Goal: Task Accomplishment & Management: Manage account settings

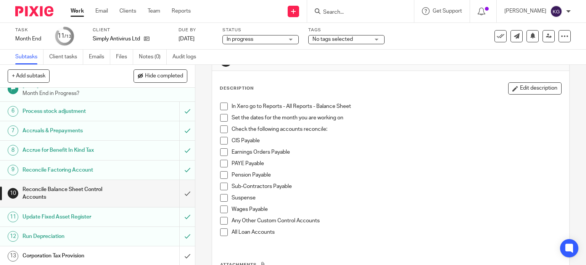
scroll to position [38, 0]
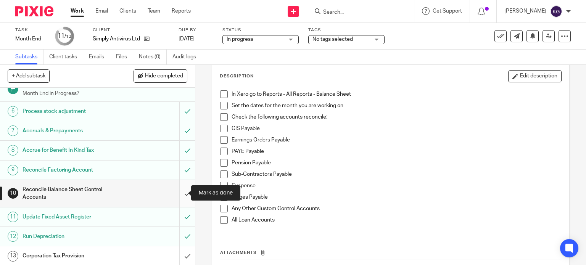
click at [178, 195] on input "submit" at bounding box center [97, 193] width 195 height 27
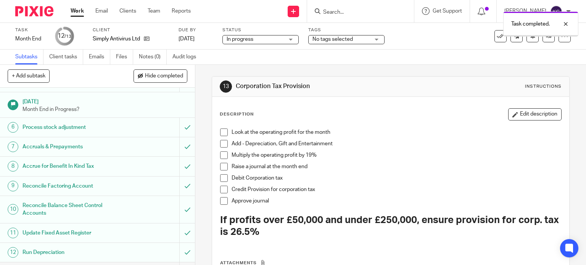
scroll to position [96, 0]
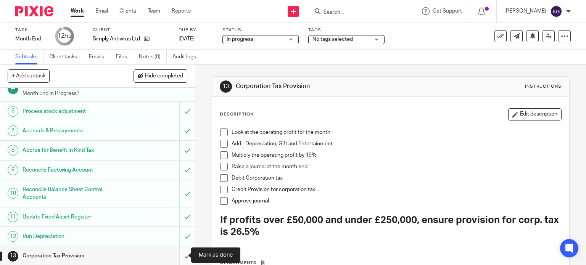
click at [177, 258] on input "submit" at bounding box center [97, 255] width 195 height 19
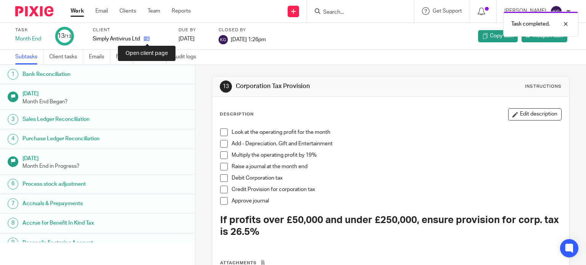
click at [149, 39] on icon at bounding box center [147, 39] width 6 height 6
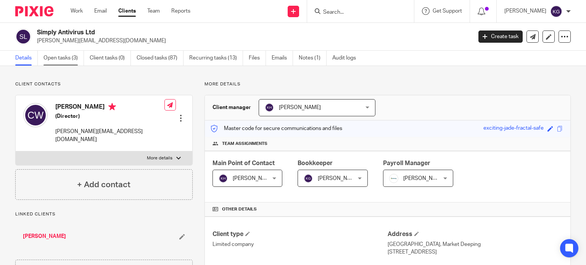
click at [74, 58] on link "Open tasks (3)" at bounding box center [63, 58] width 40 height 15
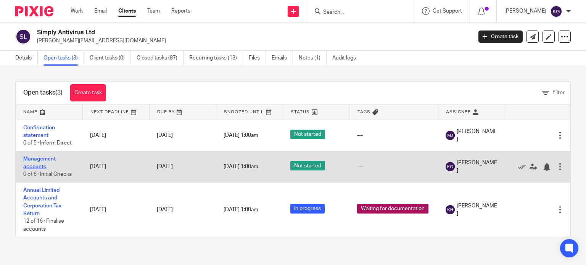
click at [35, 160] on link "Management accounts" at bounding box center [39, 162] width 32 height 13
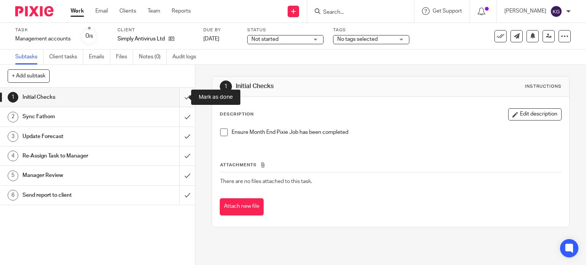
click at [179, 97] on input "submit" at bounding box center [97, 97] width 195 height 19
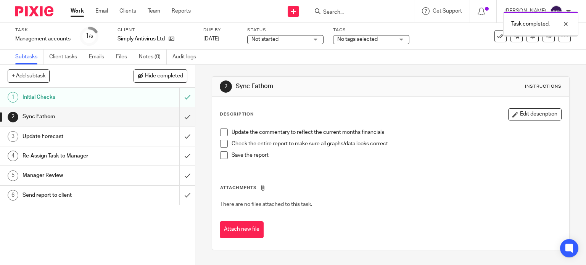
click at [180, 114] on input "submit" at bounding box center [97, 116] width 195 height 19
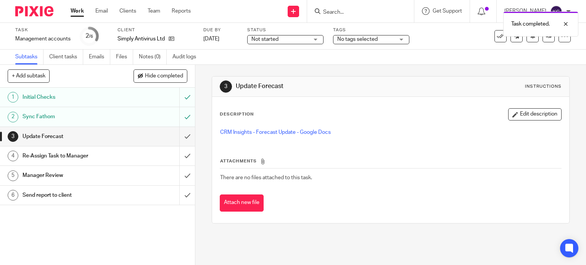
click at [183, 137] on input "submit" at bounding box center [97, 136] width 195 height 19
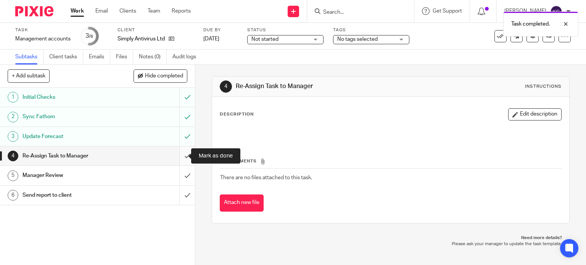
click at [182, 155] on input "submit" at bounding box center [97, 155] width 195 height 19
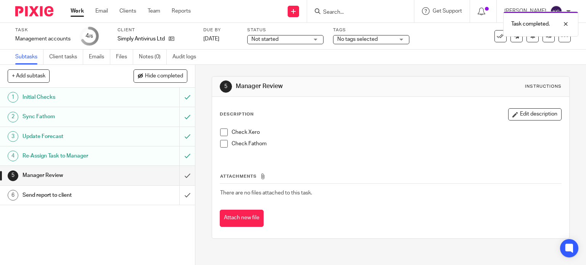
click at [391, 39] on span "No tags selected" at bounding box center [365, 39] width 57 height 8
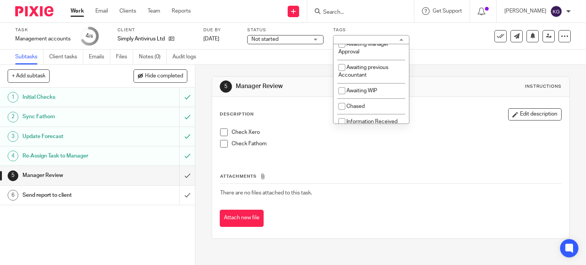
scroll to position [8, 0]
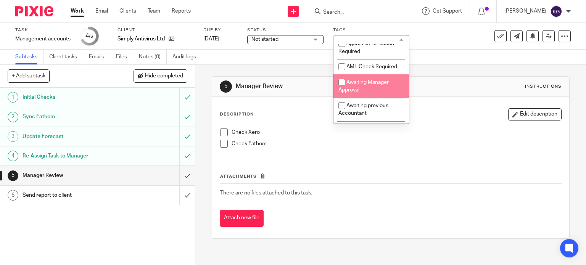
click at [342, 82] on input "checkbox" at bounding box center [342, 82] width 14 height 14
checkbox input "true"
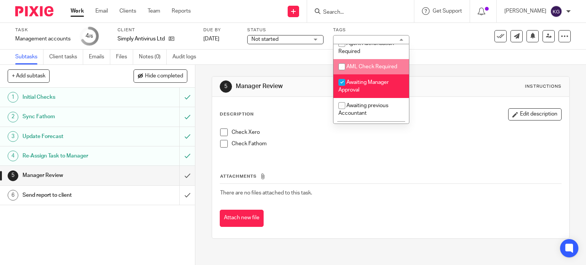
click at [287, 59] on div "Subtasks Client tasks Emails Files Notes (0) Audit logs" at bounding box center [293, 57] width 586 height 15
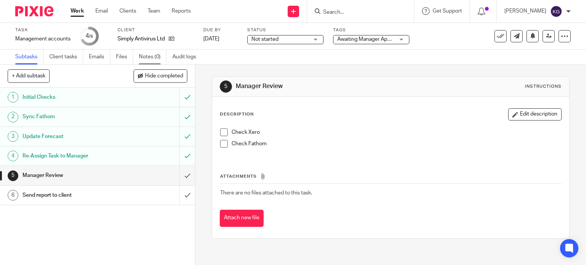
click at [159, 53] on link "Notes (0)" at bounding box center [153, 57] width 28 height 15
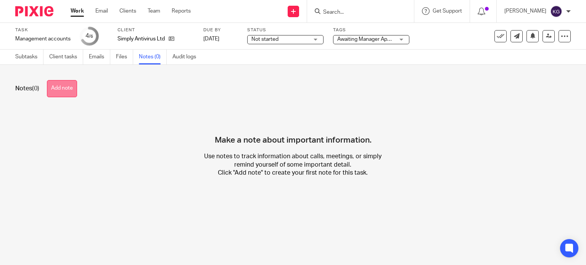
click at [63, 91] on button "Add note" at bounding box center [62, 88] width 30 height 17
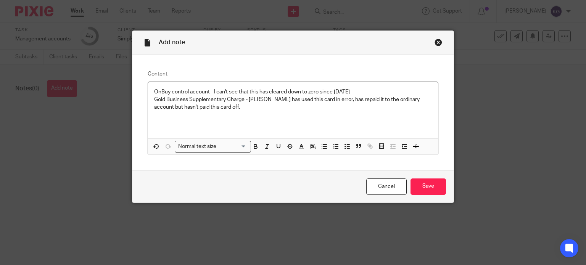
click at [149, 92] on div "OnBuy control account - I can't see that this has cleared down to zero since 31…" at bounding box center [293, 110] width 290 height 56
click at [419, 182] on input "Save" at bounding box center [427, 187] width 35 height 16
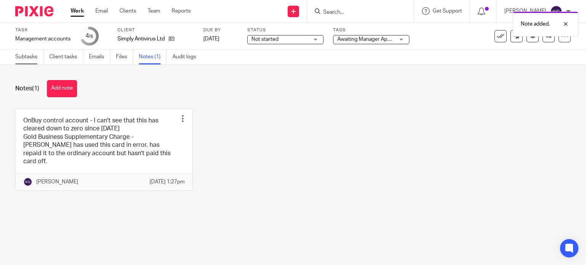
click at [20, 60] on link "Subtasks" at bounding box center [29, 57] width 28 height 15
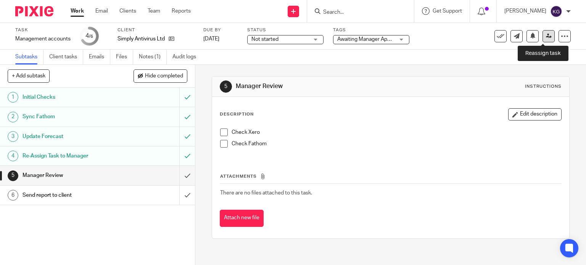
click at [548, 38] on link at bounding box center [548, 36] width 12 height 12
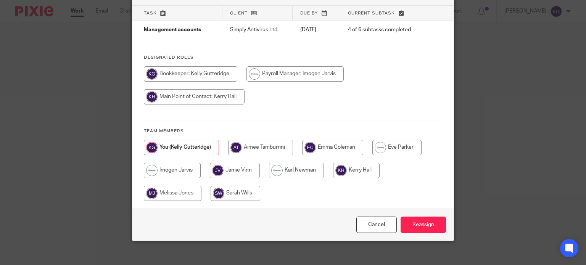
scroll to position [55, 0]
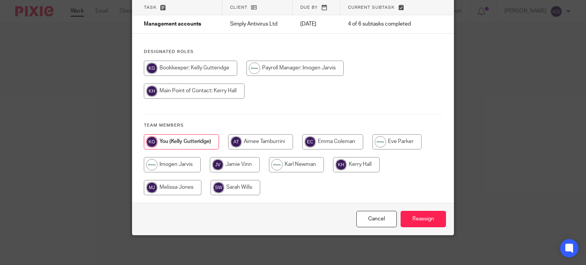
click at [278, 168] on input "radio" at bounding box center [296, 164] width 55 height 15
radio input "true"
click at [430, 216] on input "Reassign" at bounding box center [423, 219] width 45 height 16
